Goal: Task Accomplishment & Management: Use online tool/utility

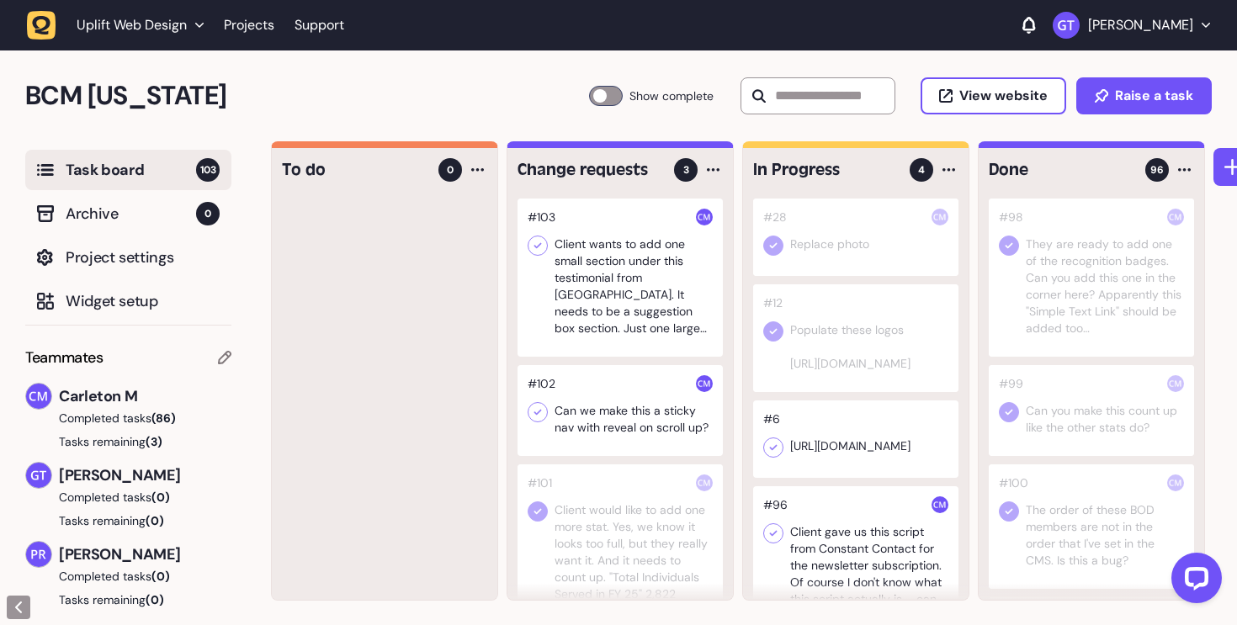
scroll to position [33, 0]
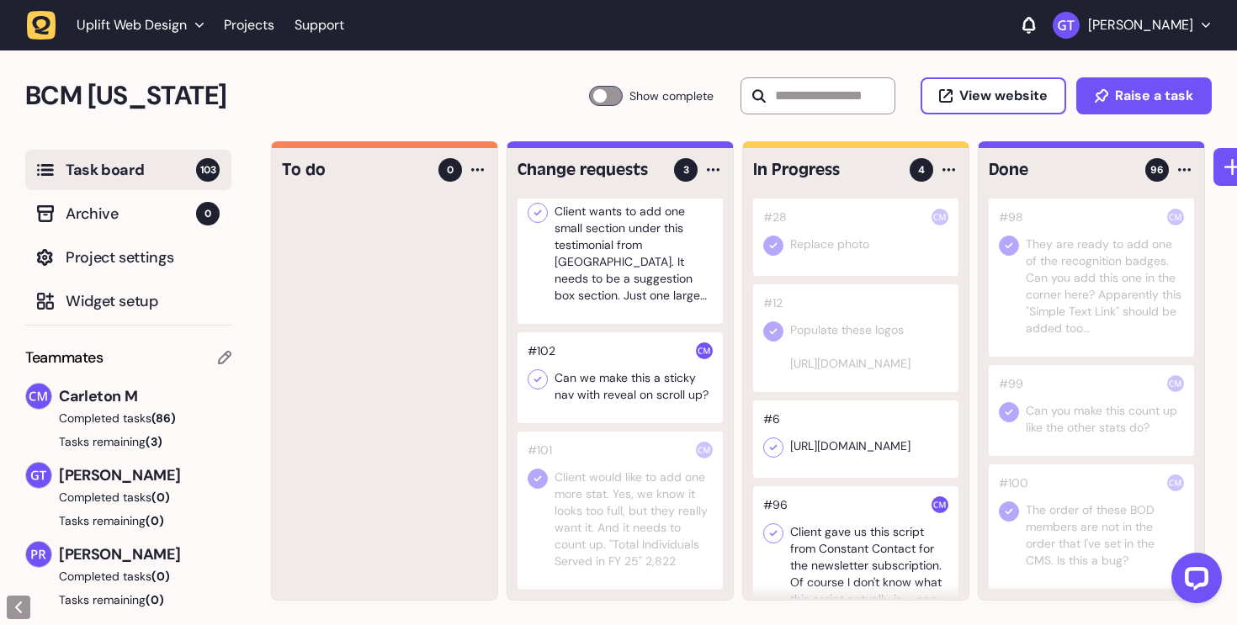
click at [661, 391] on div at bounding box center [619, 377] width 205 height 91
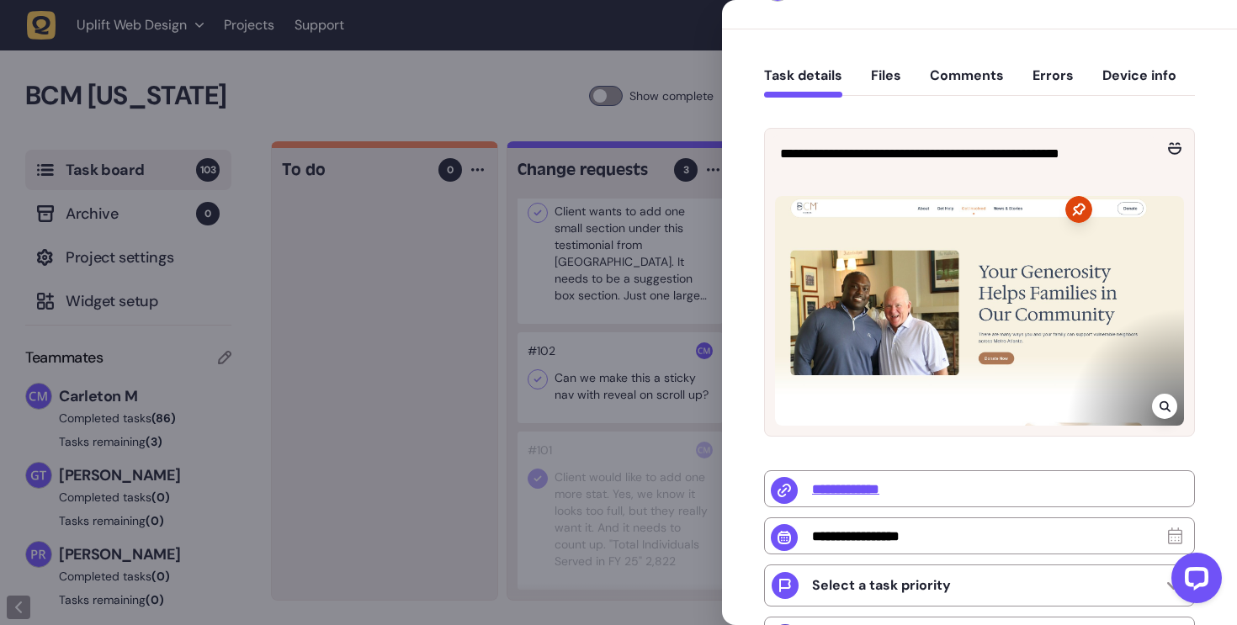
click at [561, 240] on div at bounding box center [618, 312] width 1237 height 625
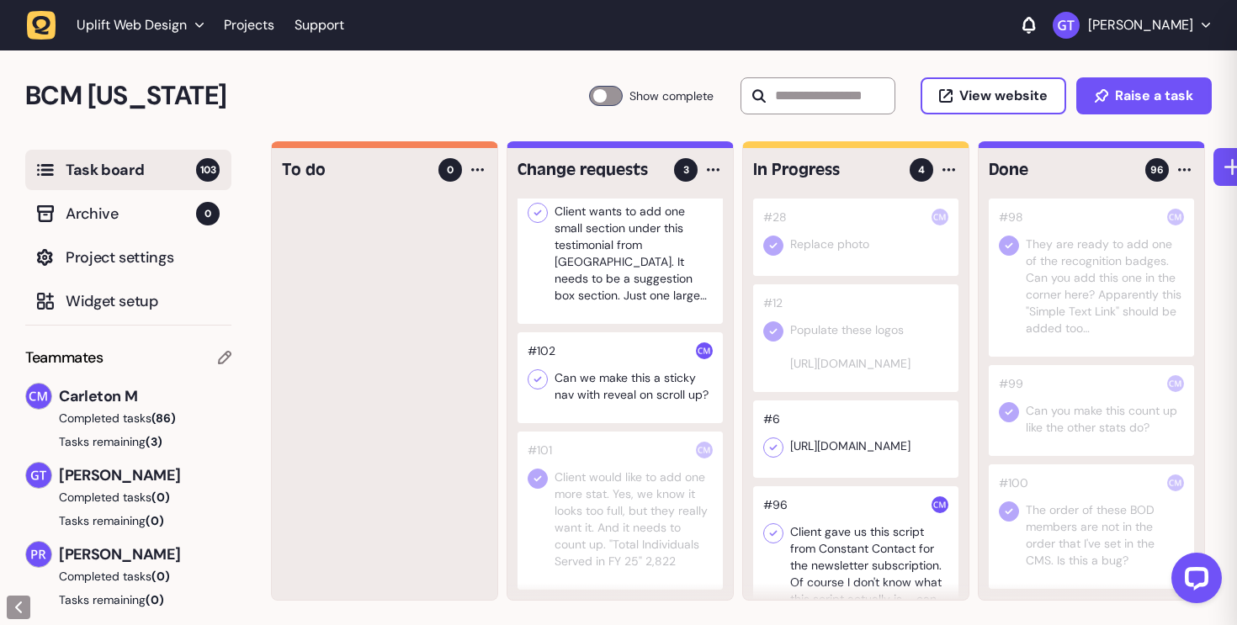
scroll to position [10, 0]
click at [610, 266] on div at bounding box center [619, 245] width 205 height 158
